Goal: Information Seeking & Learning: Check status

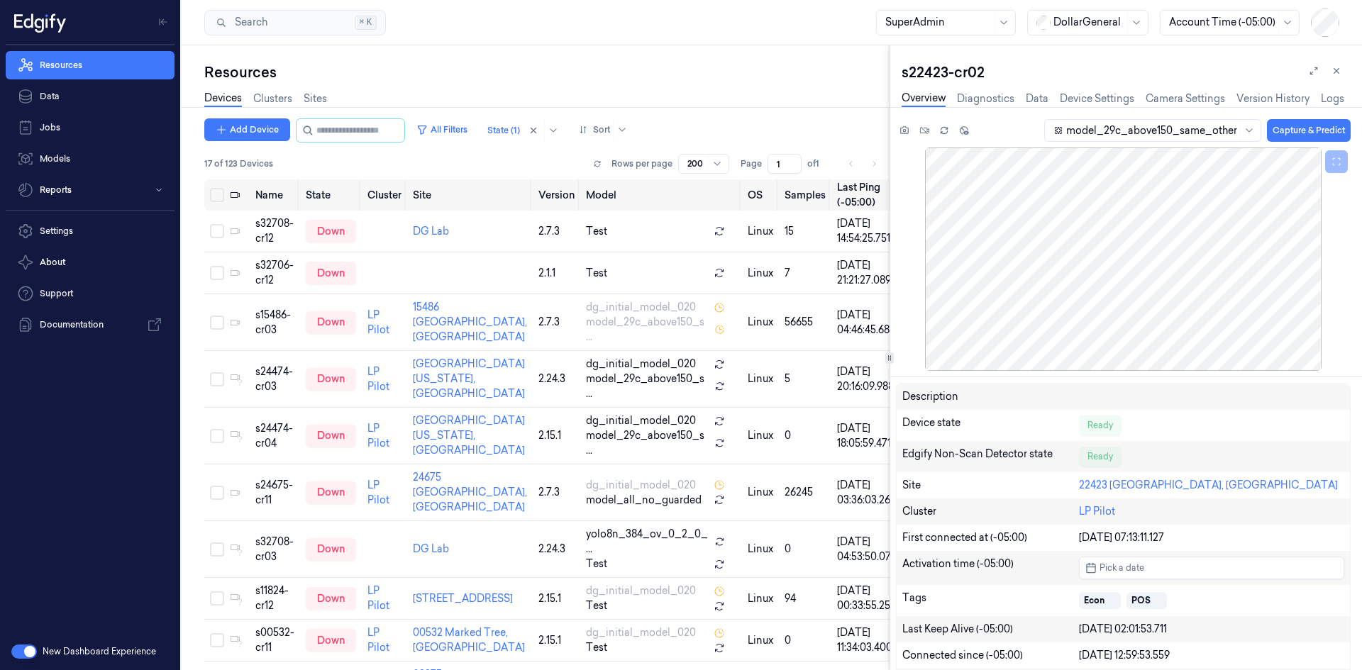
scroll to position [0, 6]
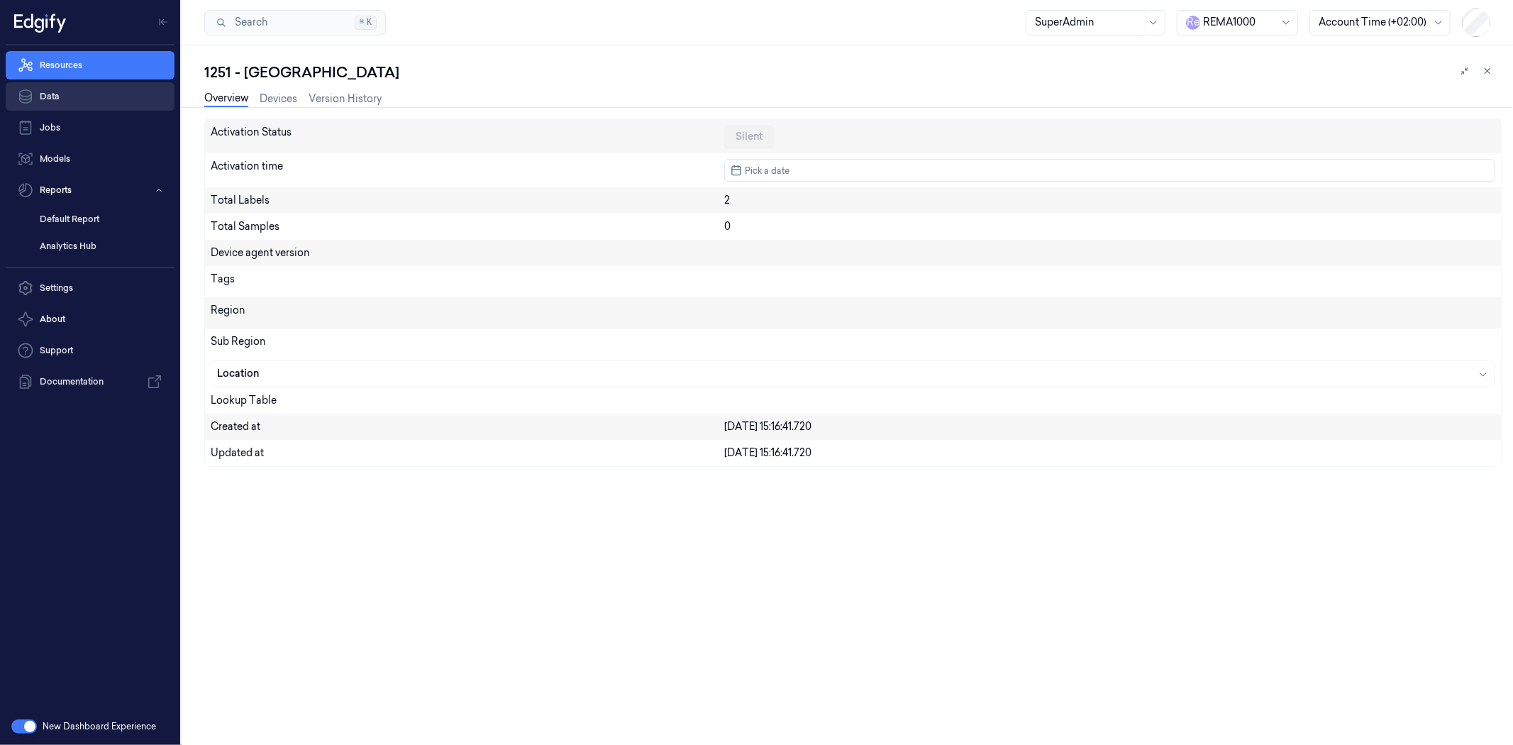
click at [74, 90] on link "Data" at bounding box center [90, 96] width 169 height 28
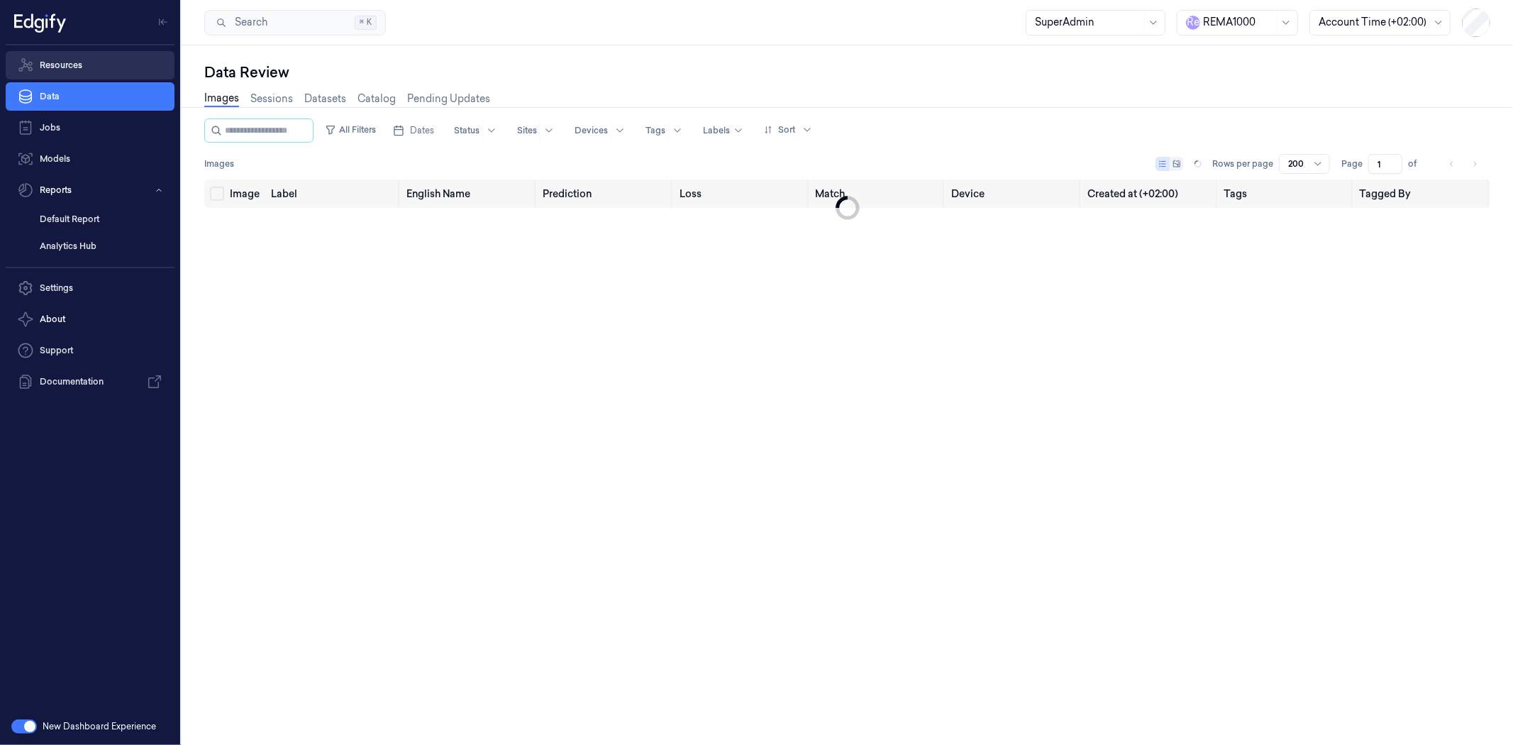
click at [76, 69] on link "Resources" at bounding box center [90, 65] width 169 height 28
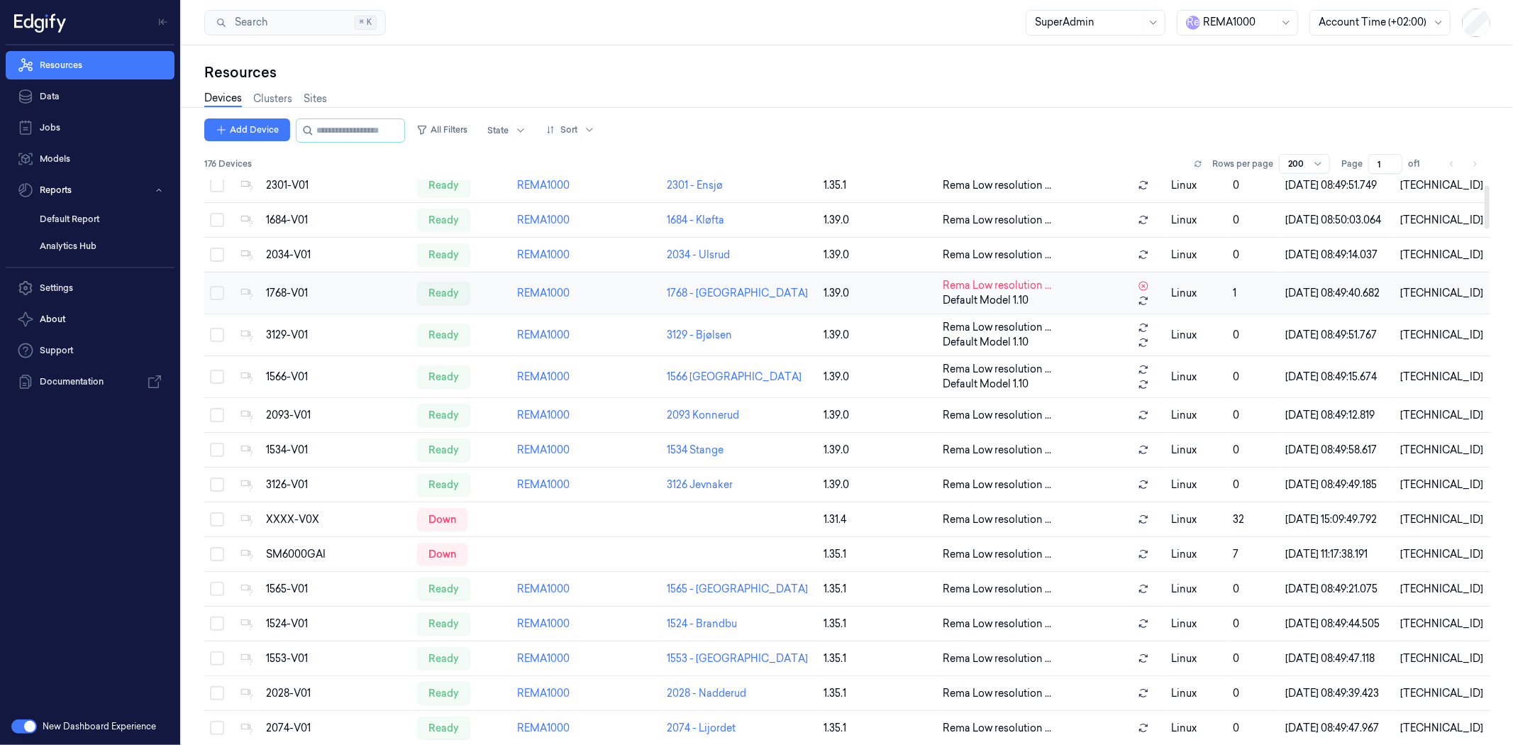
scroll to position [157, 0]
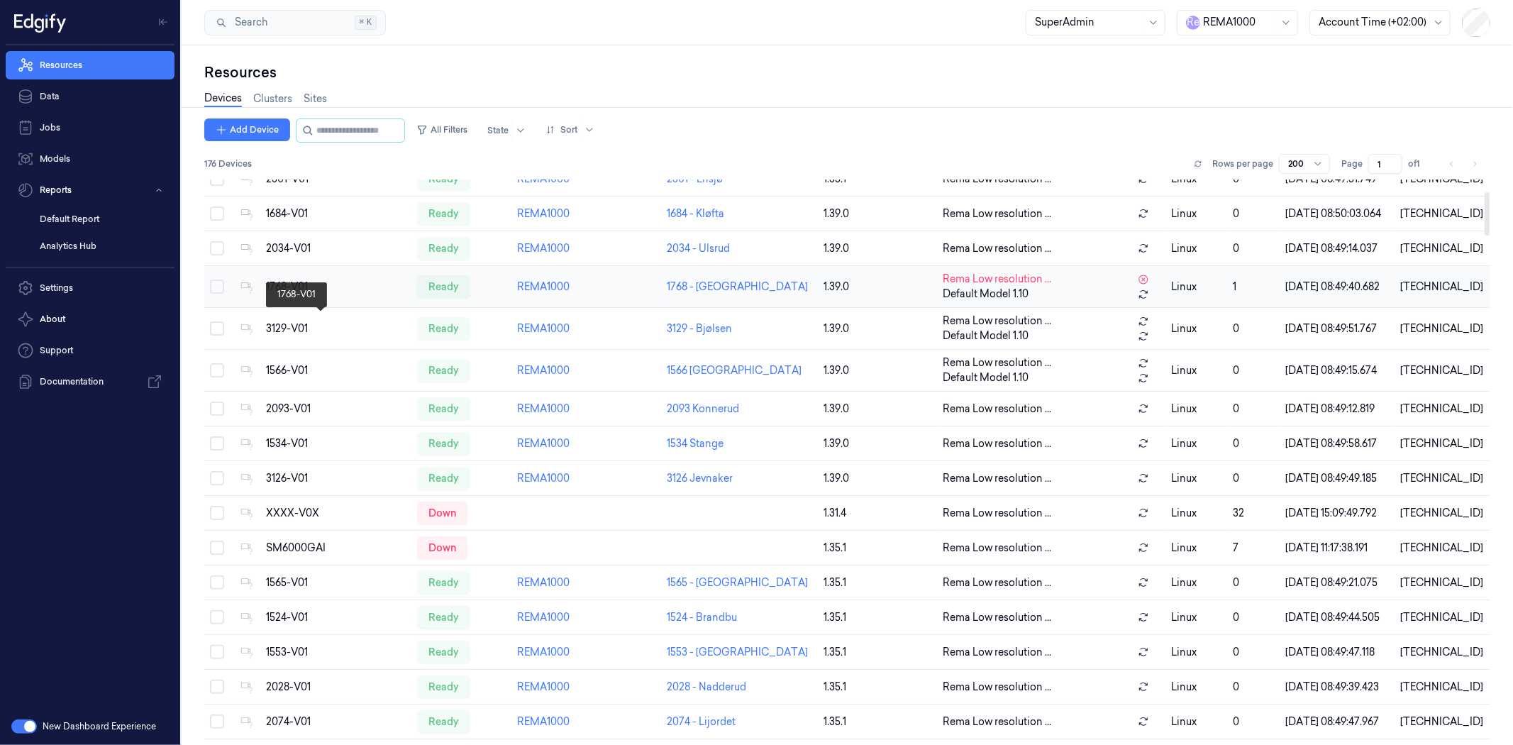
click at [288, 294] on div "1768-V01" at bounding box center [335, 286] width 139 height 15
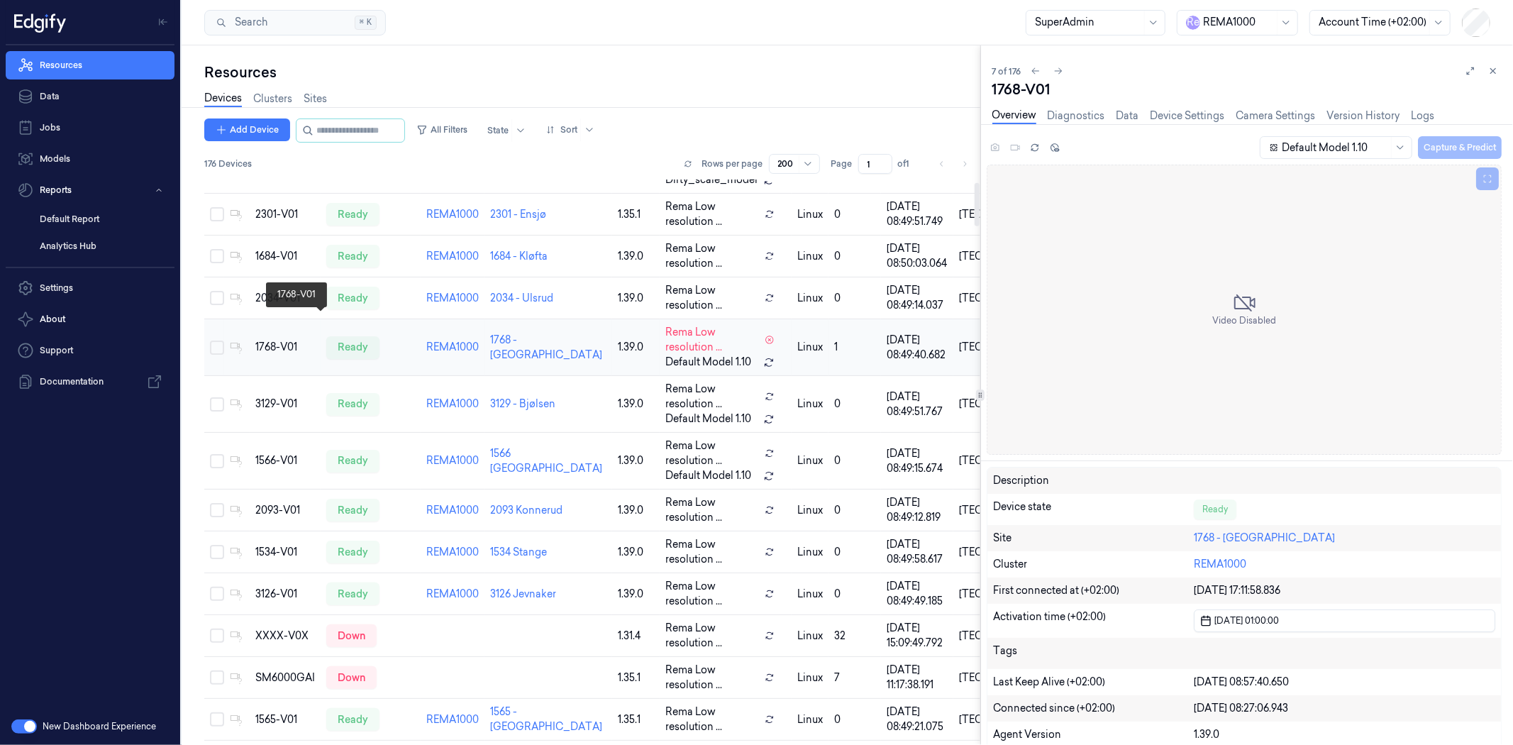
click at [288, 194] on td "rema1000-edgibox" at bounding box center [285, 165] width 71 height 57
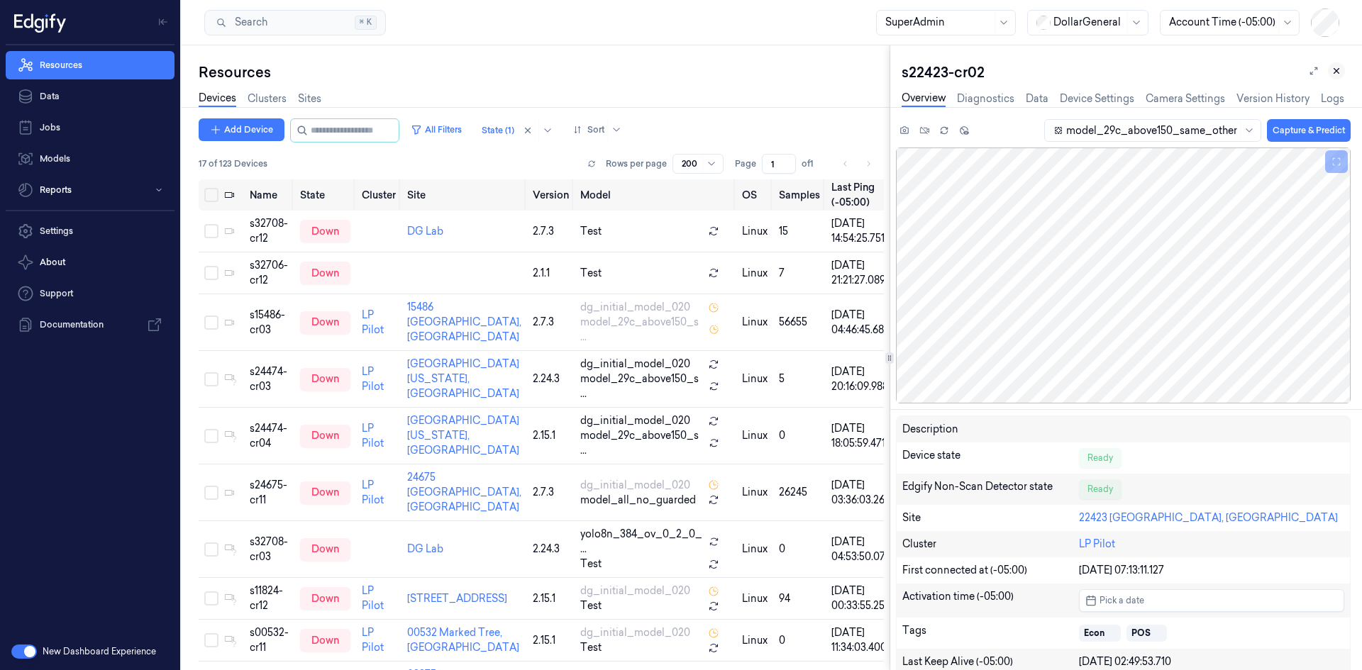
click at [1339, 72] on icon at bounding box center [1336, 71] width 10 height 10
